Goal: Transaction & Acquisition: Purchase product/service

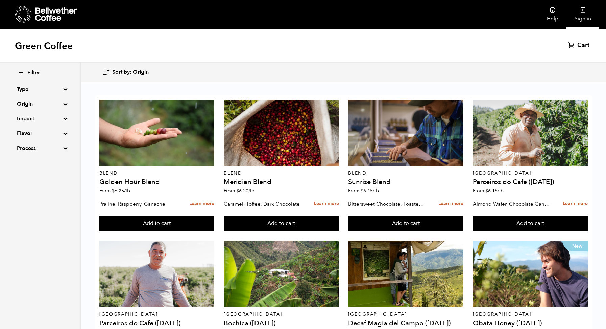
click at [582, 18] on link "Sign in" at bounding box center [583, 14] width 33 height 29
click at [580, 46] on span "Cart" at bounding box center [576, 45] width 12 height 8
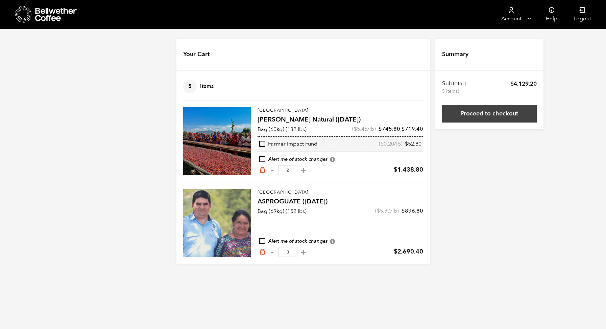
click at [496, 111] on link "Proceed to checkout" at bounding box center [489, 114] width 95 height 18
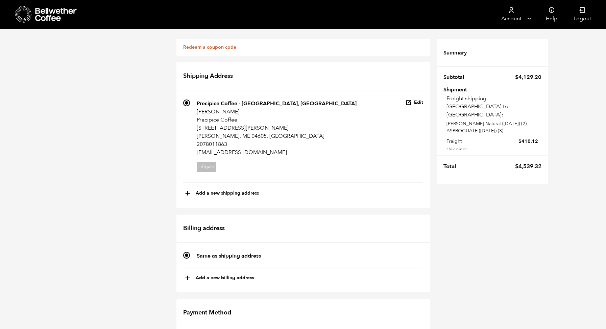
scroll to position [169, 0]
radio input "true"
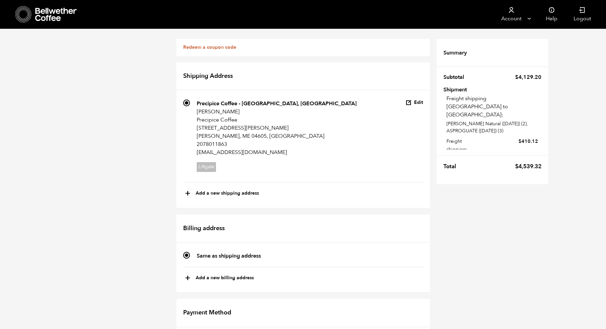
radio input "true"
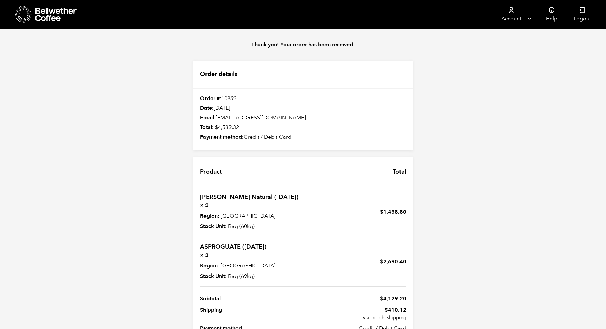
scroll to position [42, 0]
